Goal: Find specific page/section: Find specific page/section

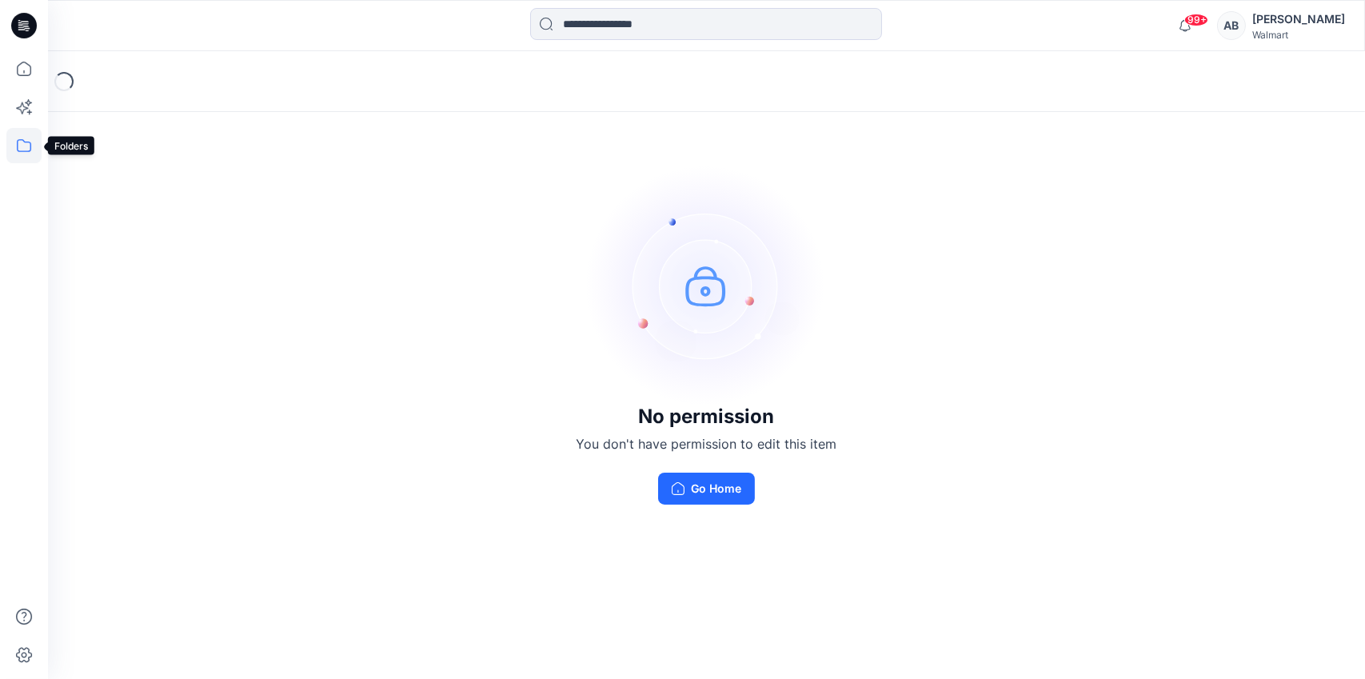
click at [26, 143] on icon at bounding box center [23, 145] width 35 height 35
click at [98, 119] on div at bounding box center [152, 125] width 182 height 32
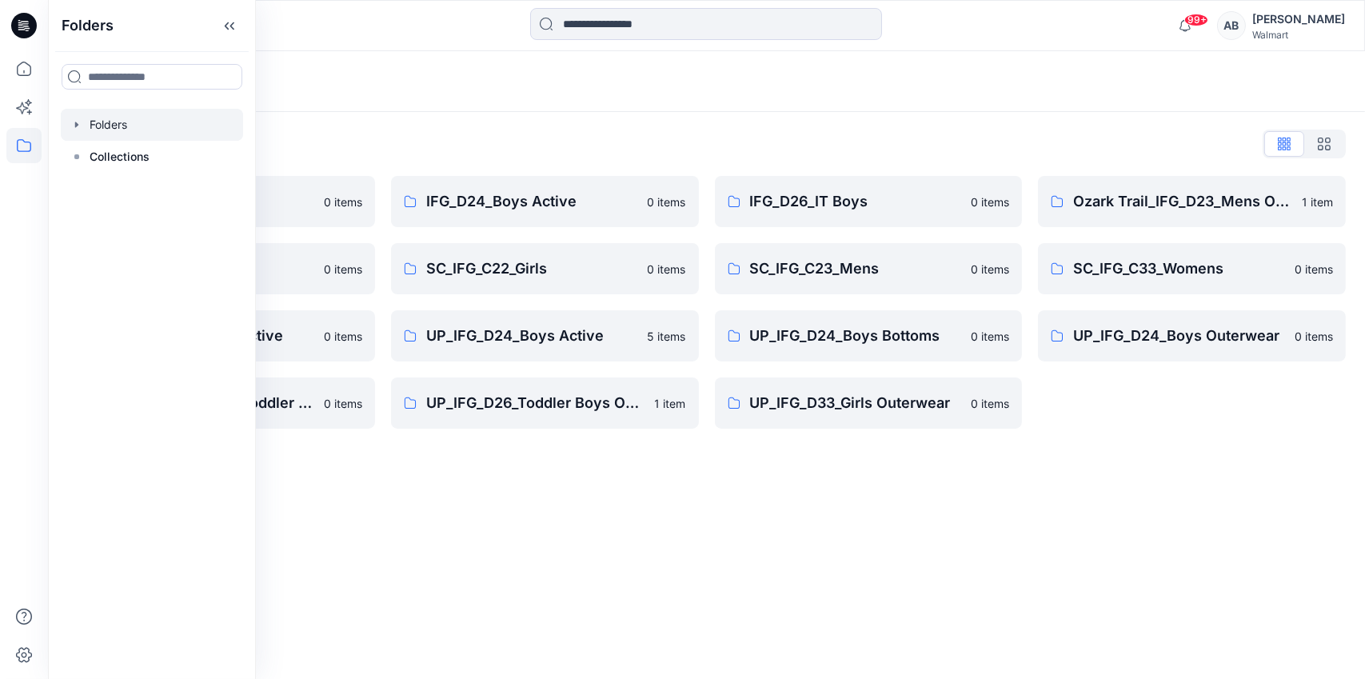
click at [1035, 582] on div "Folders Folders List IFG_D23_Mens Active 0 items SC_IFG_C22_Boys 0 items UP_IFG…" at bounding box center [706, 365] width 1317 height 628
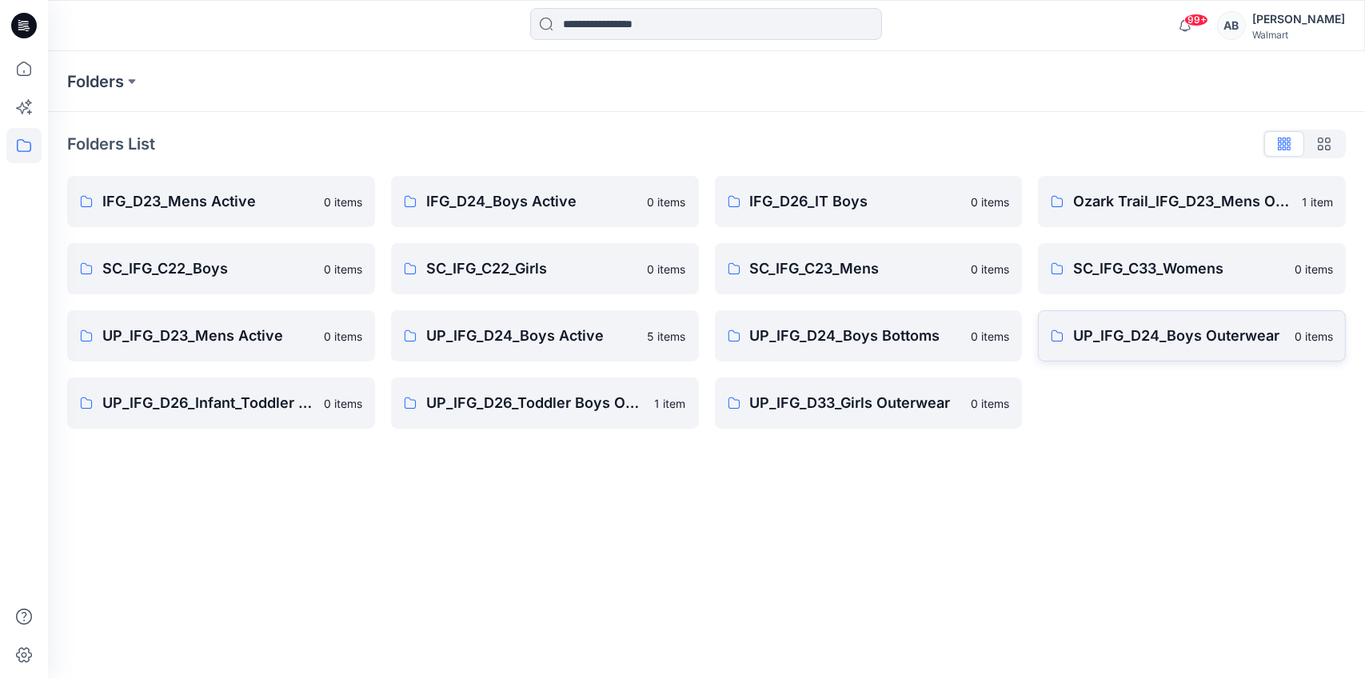
click at [1200, 337] on p "UP_IFG_D24_Boys Outerwear" at bounding box center [1180, 336] width 212 height 22
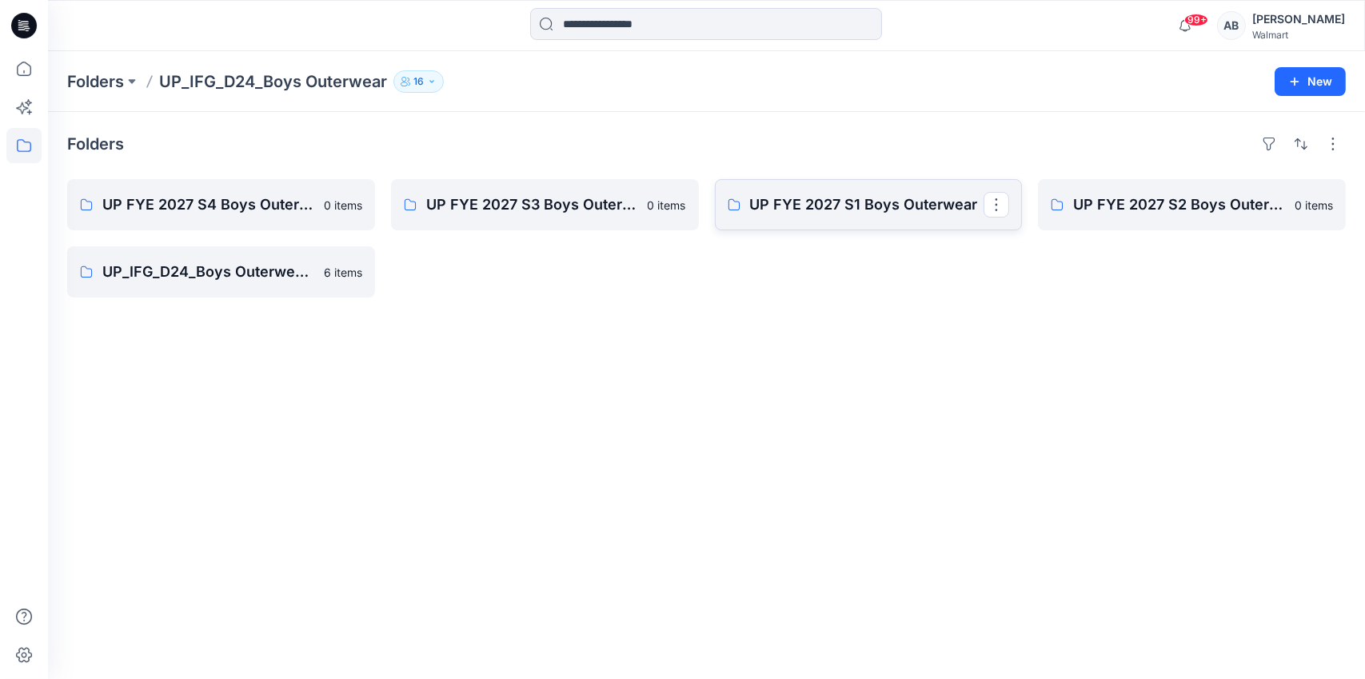
click at [862, 206] on p "UP FYE 2027 S1 Boys Outerwear" at bounding box center [867, 205] width 234 height 22
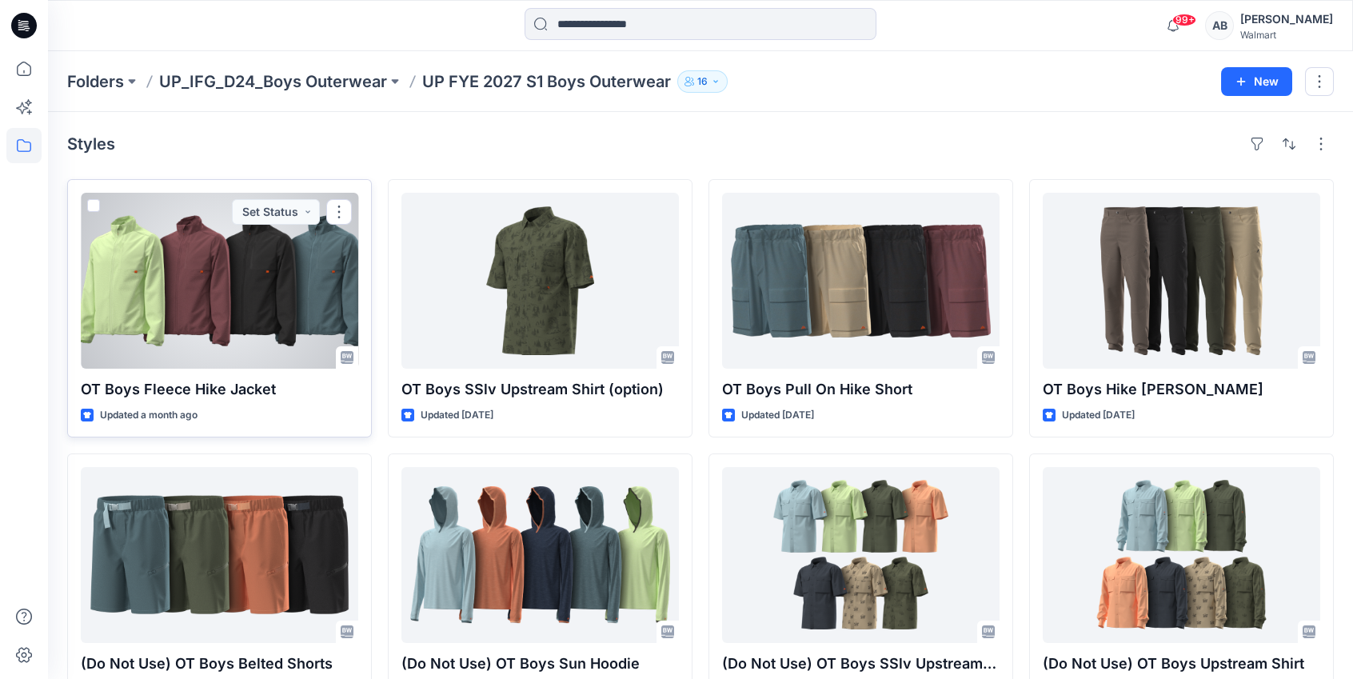
click at [246, 275] on div at bounding box center [220, 281] width 278 height 176
